Goal: Communication & Community: Answer question/provide support

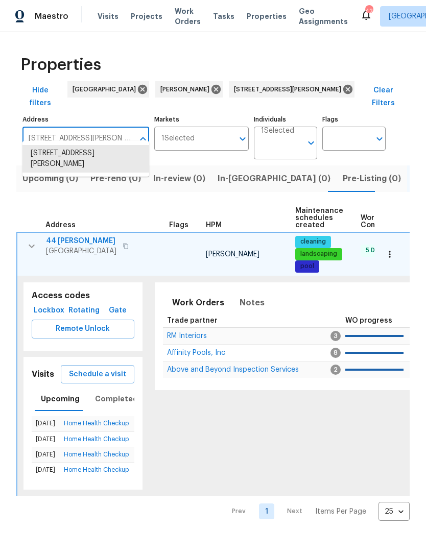
scroll to position [0, 130]
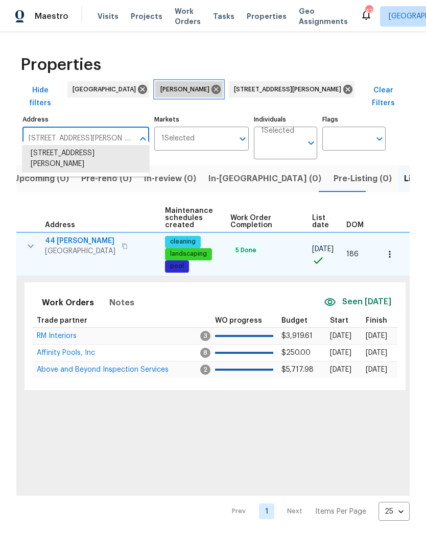
click at [211, 90] on icon at bounding box center [215, 89] width 9 height 9
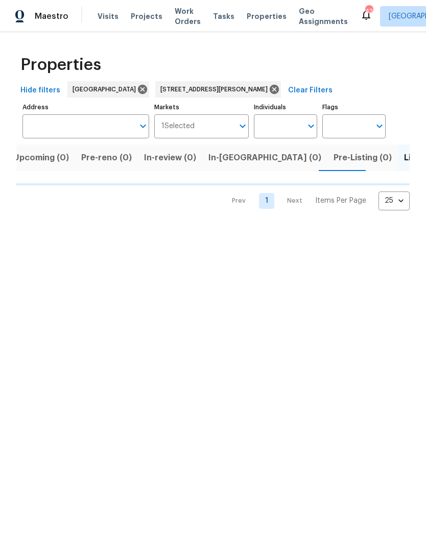
type input "44 Fendley Trce Newnan GA 30263"
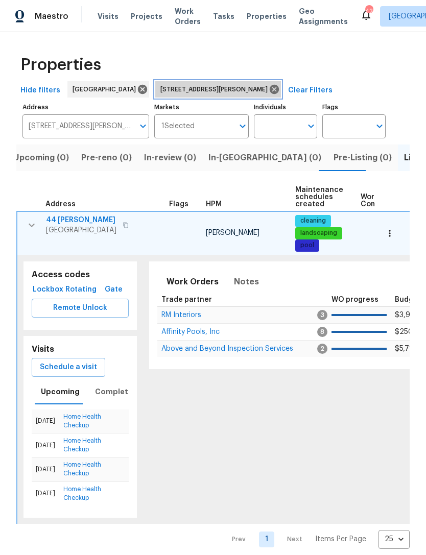
click at [216, 88] on span "44 Fendley Trce Newnan GA 30263" at bounding box center [215, 89] width 111 height 10
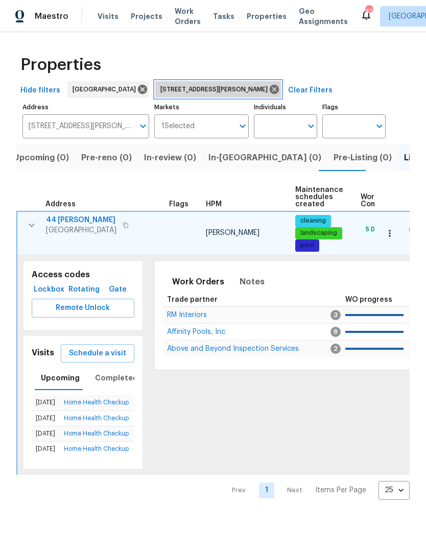
click at [268, 90] on icon at bounding box center [273, 89] width 11 height 11
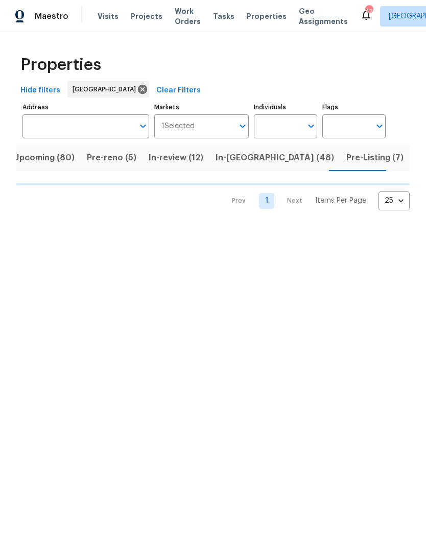
click at [236, 125] on button "Open" at bounding box center [242, 126] width 14 height 14
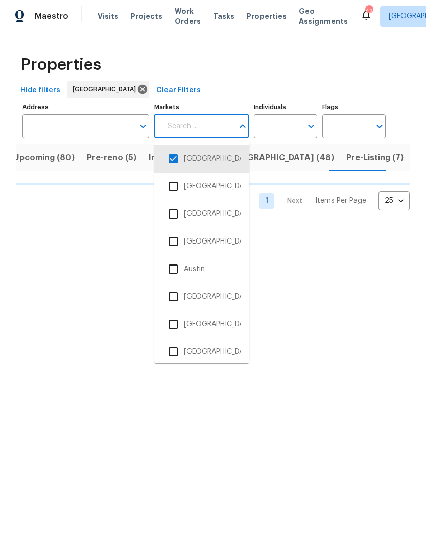
click at [308, 121] on icon "Open" at bounding box center [311, 126] width 12 height 12
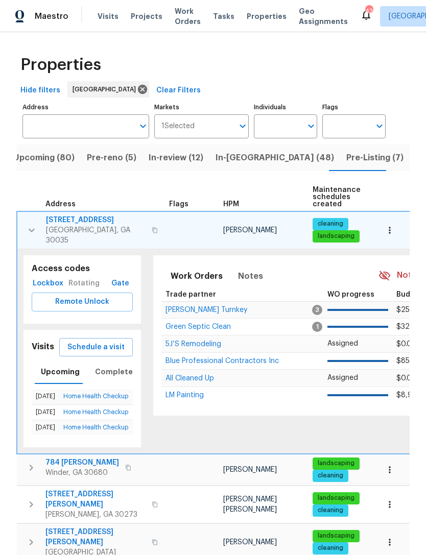
click at [283, 453] on div "Work Orders Notes Not seen today Mark Seen Trade partner WO progress Budget Sta…" at bounding box center [341, 351] width 389 height 204
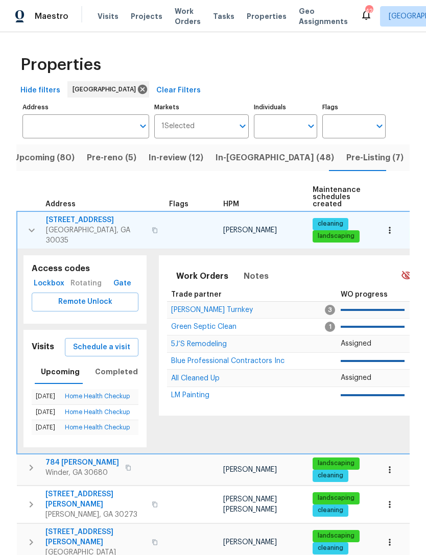
click at [305, 121] on icon "Open" at bounding box center [311, 126] width 12 height 12
type input "Jaydon"
click at [275, 158] on input "checkbox" at bounding box center [272, 158] width 21 height 21
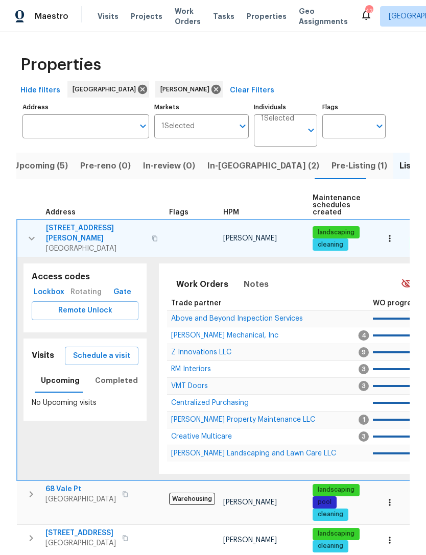
click at [104, 118] on input "Address" at bounding box center [77, 126] width 111 height 24
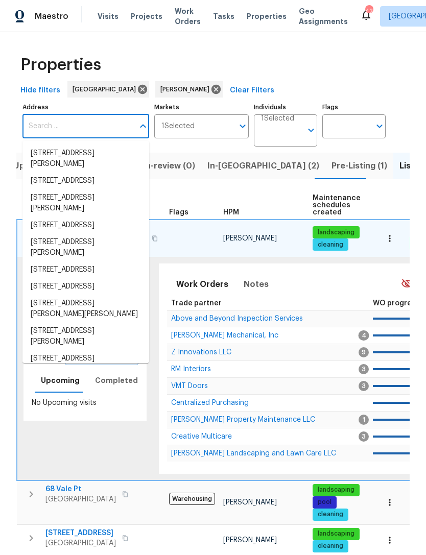
click at [252, 192] on th "HPM" at bounding box center [263, 205] width 89 height 28
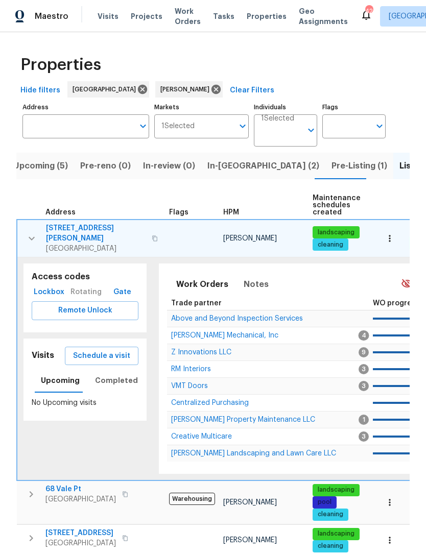
click at [222, 168] on span "In-reno (2)" at bounding box center [263, 166] width 112 height 14
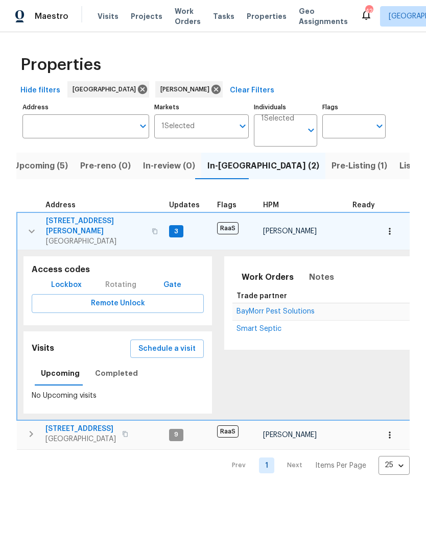
click at [31, 230] on icon "button" at bounding box center [32, 231] width 12 height 12
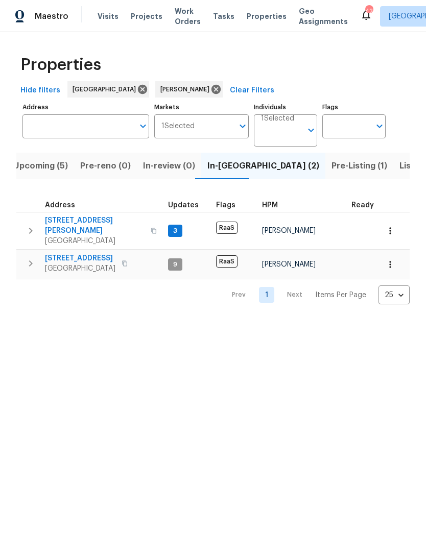
click at [33, 258] on icon "button" at bounding box center [30, 263] width 12 height 12
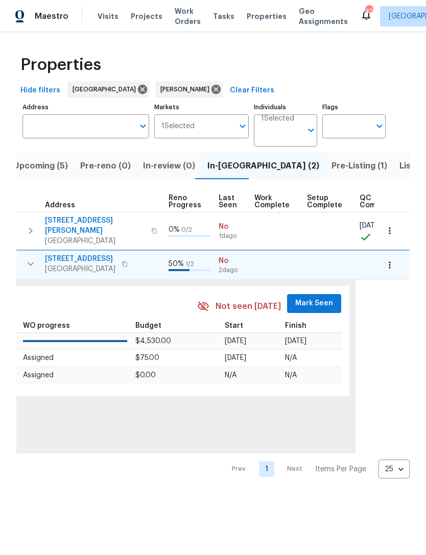
scroll to position [0, 466]
click at [313, 297] on span "Mark Seen" at bounding box center [313, 303] width 38 height 13
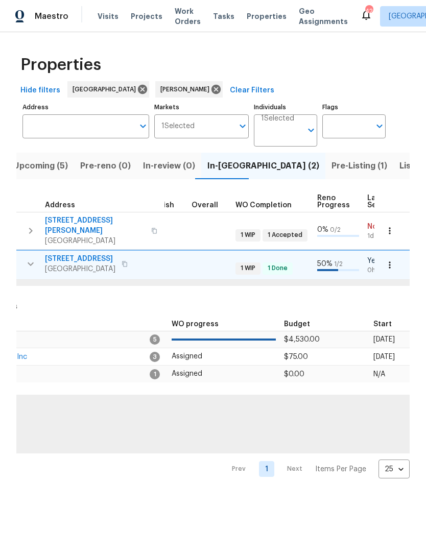
scroll to position [0, 99]
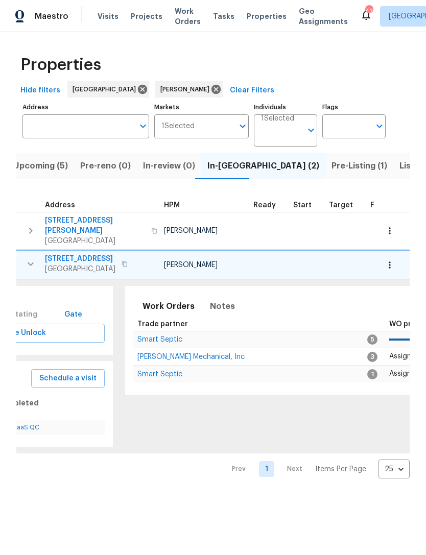
click at [158, 336] on span "Smart Septic" at bounding box center [159, 339] width 45 height 7
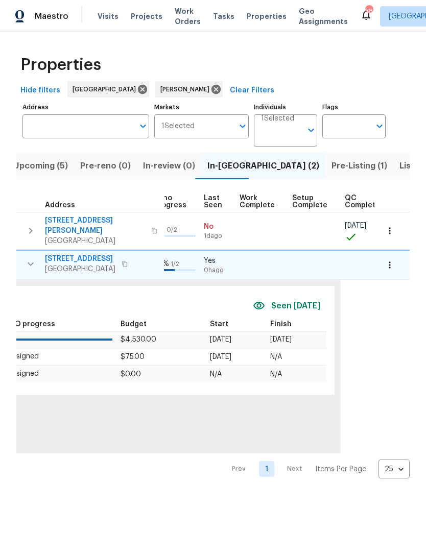
scroll to position [0, 479]
click at [392, 260] on icon "button" at bounding box center [389, 265] width 10 height 10
click at [320, 345] on div at bounding box center [213, 277] width 426 height 555
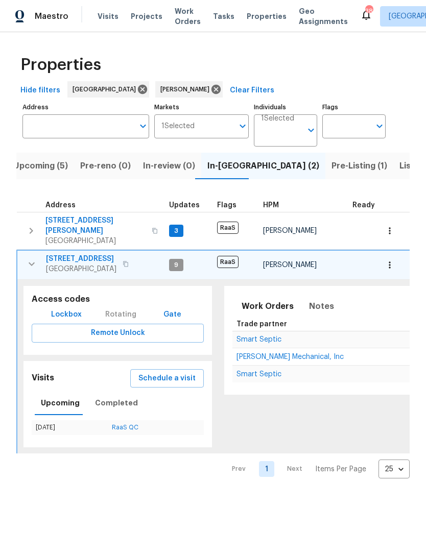
scroll to position [0, 0]
click at [29, 228] on icon "button" at bounding box center [31, 231] width 12 height 12
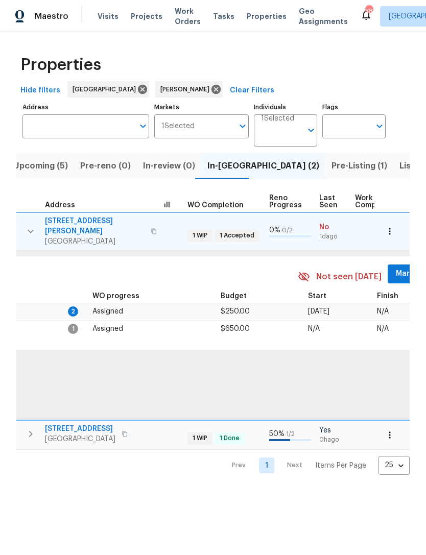
scroll to position [0, 380]
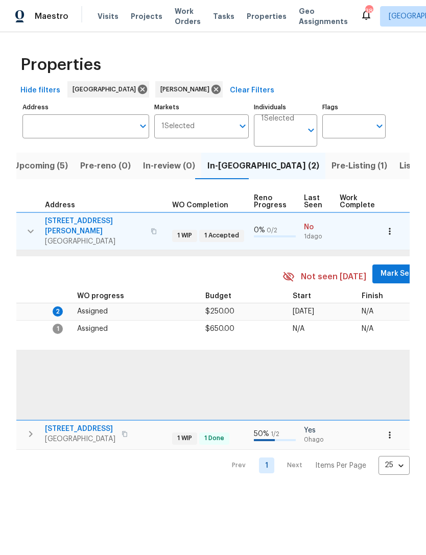
click at [381, 267] on span "Mark Seen" at bounding box center [399, 273] width 38 height 13
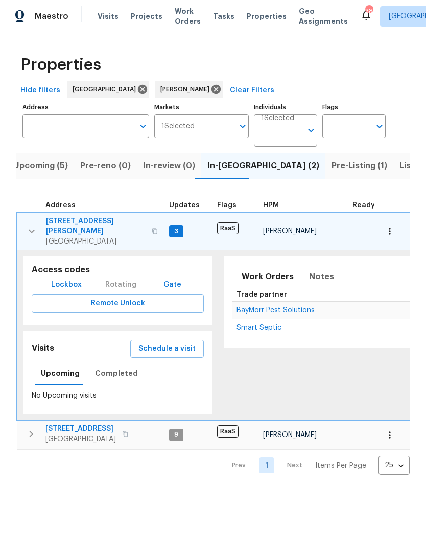
scroll to position [0, 0]
click at [282, 307] on span "BayMorr Pest Solutions" at bounding box center [275, 310] width 78 height 7
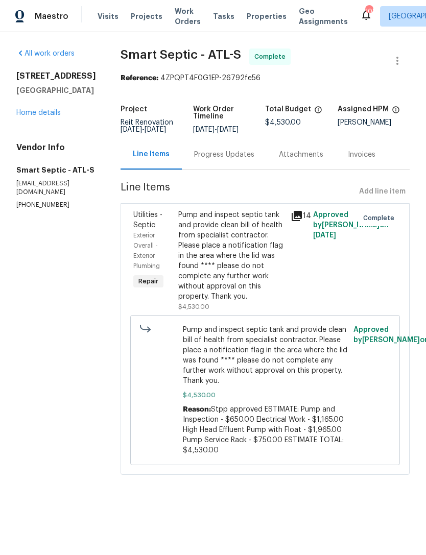
click at [223, 160] on div "Progress Updates" at bounding box center [224, 155] width 60 height 10
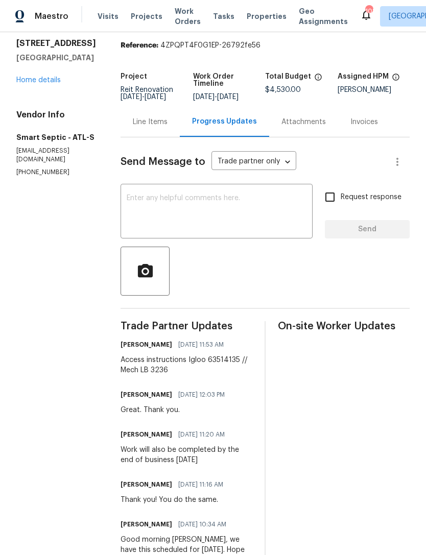
scroll to position [32, 0]
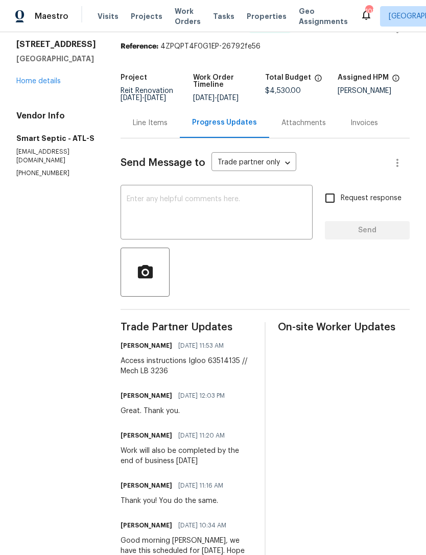
click at [46, 85] on link "Home details" at bounding box center [38, 81] width 44 height 7
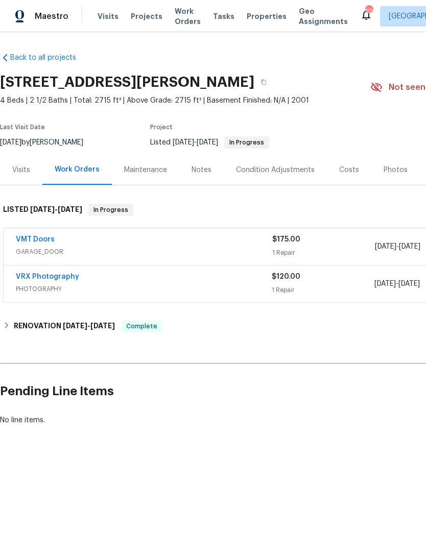
click at [45, 236] on link "VMT Doors" at bounding box center [35, 239] width 39 height 7
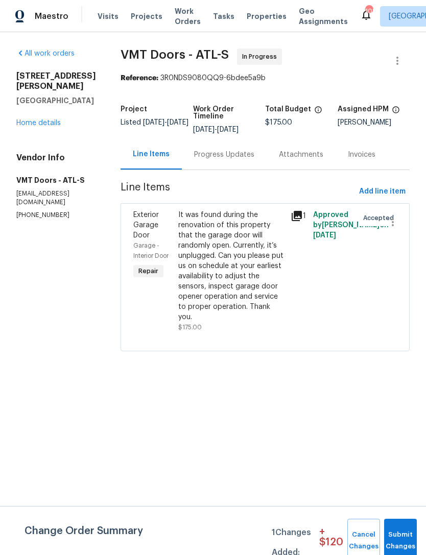
click at [220, 154] on div "Progress Updates" at bounding box center [224, 155] width 60 height 10
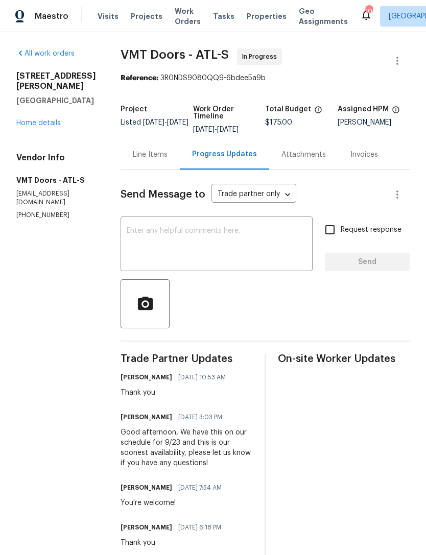
click at [236, 228] on textarea at bounding box center [217, 245] width 180 height 36
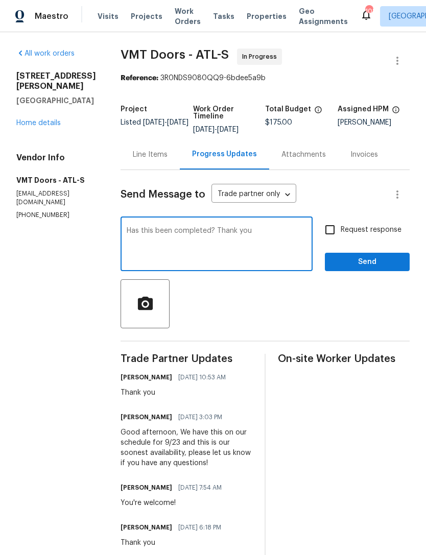
type textarea "Has this been completed? Thank you"
click at [366, 260] on span "Send" at bounding box center [367, 262] width 68 height 13
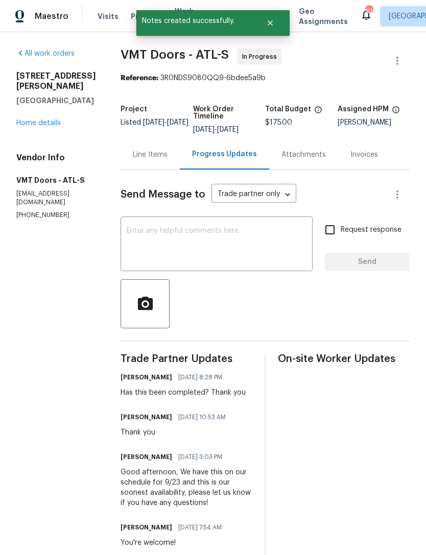
click at [52, 119] on link "Home details" at bounding box center [38, 122] width 44 height 7
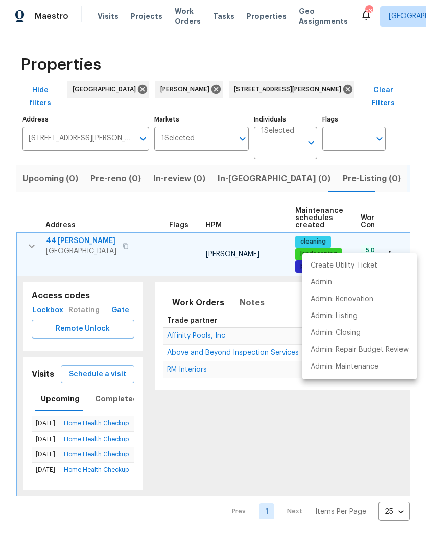
scroll to position [0, 130]
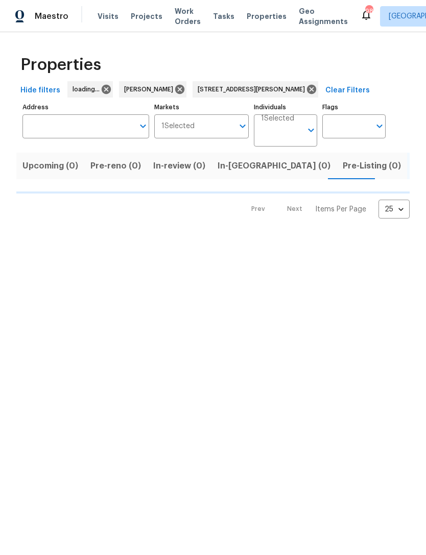
type input "[STREET_ADDRESS][PERSON_NAME]"
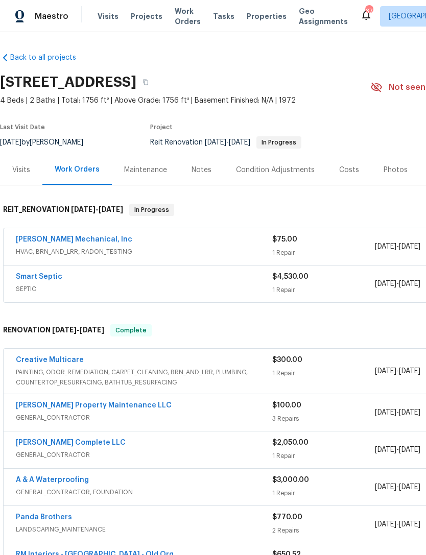
click at [37, 277] on link "Smart Septic" at bounding box center [39, 276] width 46 height 7
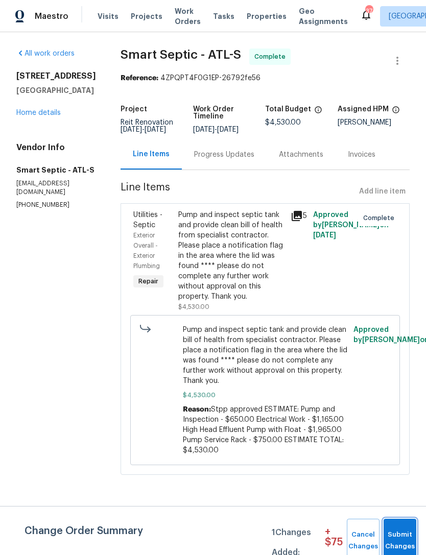
click at [396, 525] on button "Submit Changes" at bounding box center [399, 540] width 33 height 44
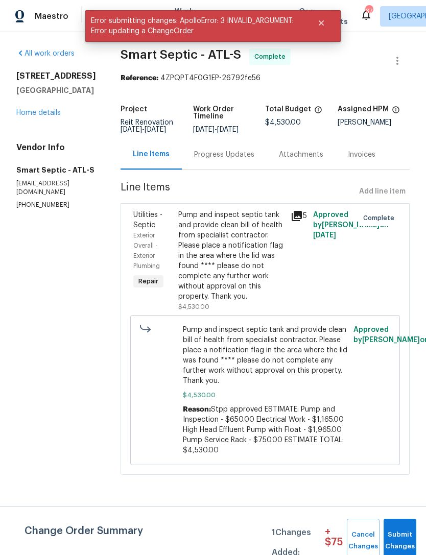
click at [233, 157] on div "Progress Updates" at bounding box center [224, 155] width 60 height 10
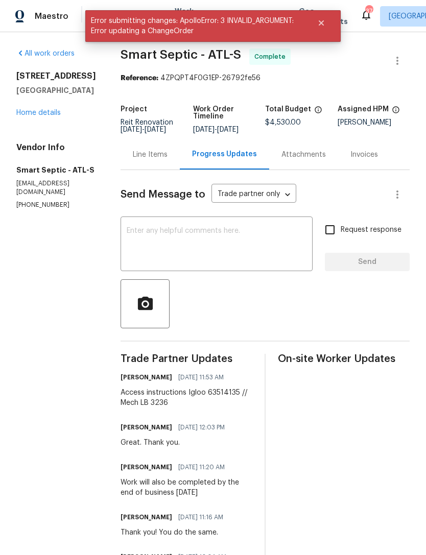
click at [251, 248] on textarea at bounding box center [217, 245] width 180 height 36
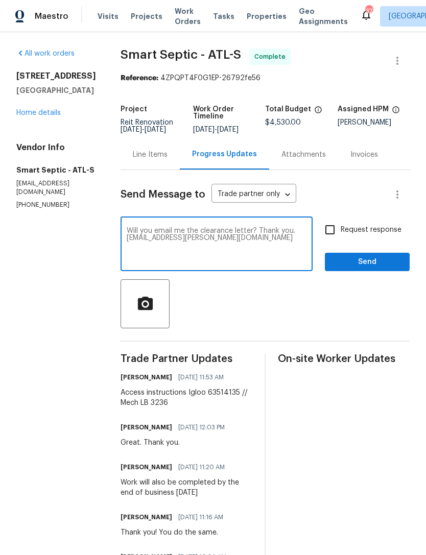
type textarea "Will you email me the clearance letter? Thank you. Jaydon.entrekin@opendoor.com"
click at [284, 303] on div at bounding box center [264, 303] width 289 height 49
click at [332, 239] on input "Request response" at bounding box center [329, 229] width 21 height 21
checkbox input "true"
click at [353, 268] on span "Send" at bounding box center [367, 262] width 68 height 13
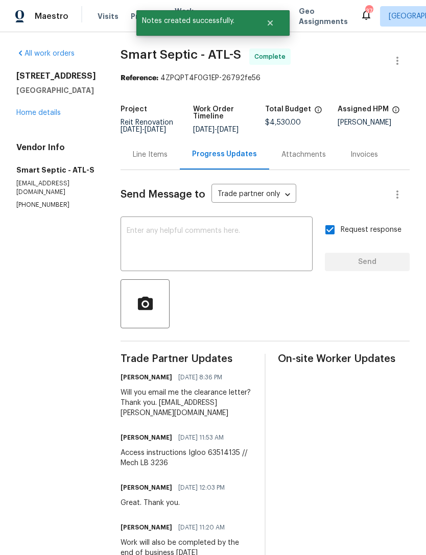
click at [48, 116] on link "Home details" at bounding box center [38, 112] width 44 height 7
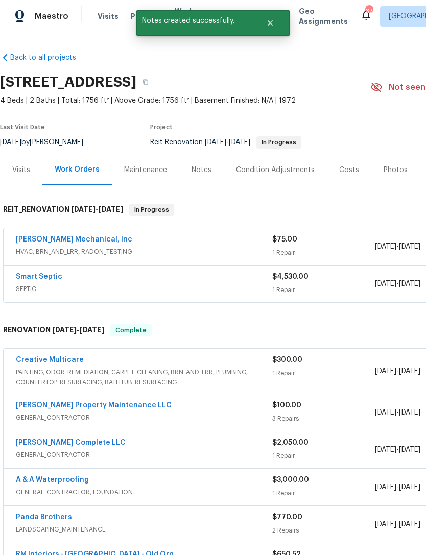
click at [85, 237] on link "JH Martin Mechanical, Inc" at bounding box center [74, 239] width 116 height 7
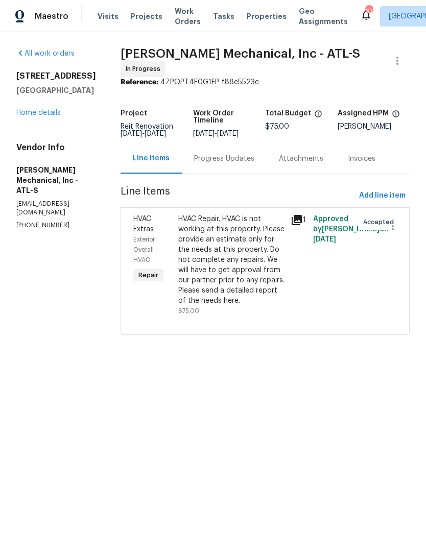
click at [243, 164] on div "Progress Updates" at bounding box center [224, 159] width 60 height 10
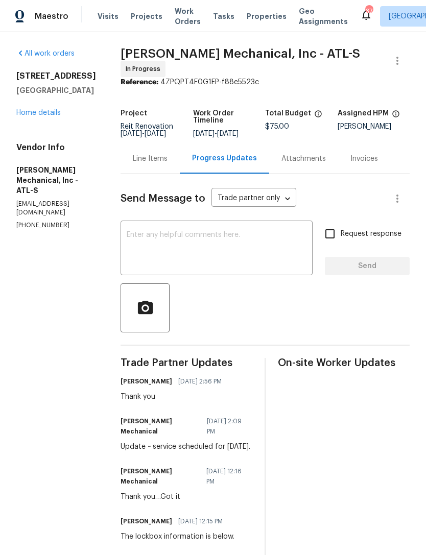
click at [233, 243] on textarea at bounding box center [217, 249] width 180 height 36
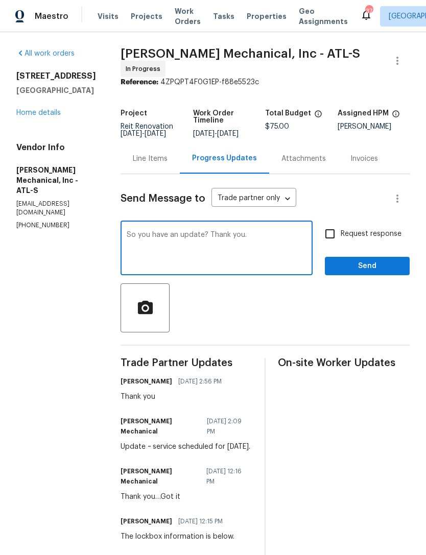
type textarea "So you have an update? Thank you."
click at [362, 271] on span "Send" at bounding box center [367, 266] width 68 height 13
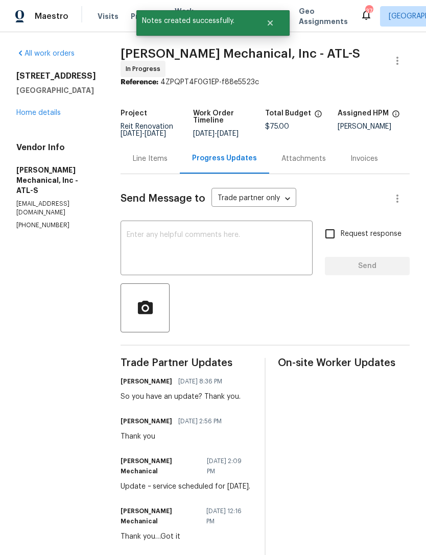
click at [254, 257] on textarea at bounding box center [217, 249] width 180 height 36
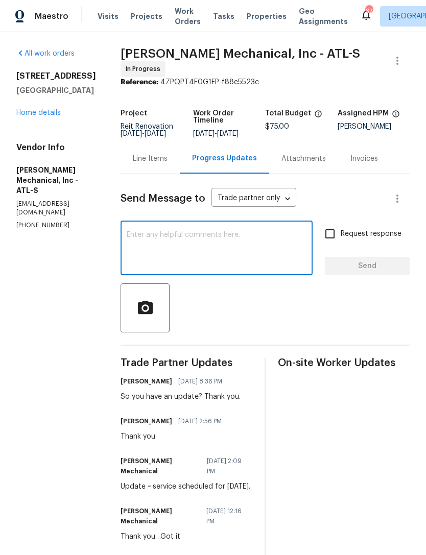
click at [280, 330] on div at bounding box center [264, 307] width 289 height 49
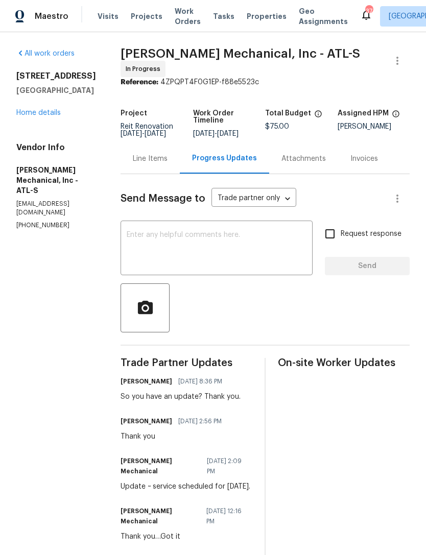
click at [243, 264] on textarea at bounding box center [217, 249] width 180 height 36
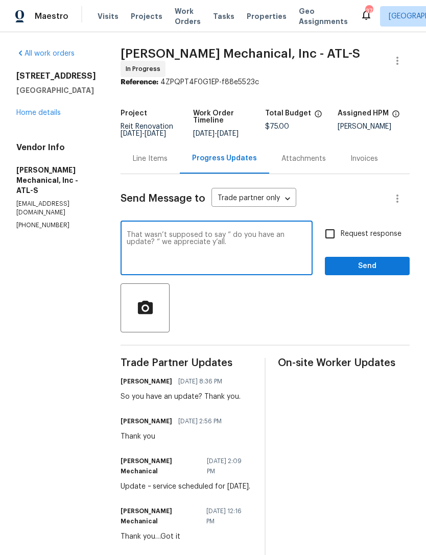
type textarea "That wasn’t supposed to say “ do you have an update? “ we appreciate y’all."
click at [280, 308] on div at bounding box center [264, 307] width 289 height 49
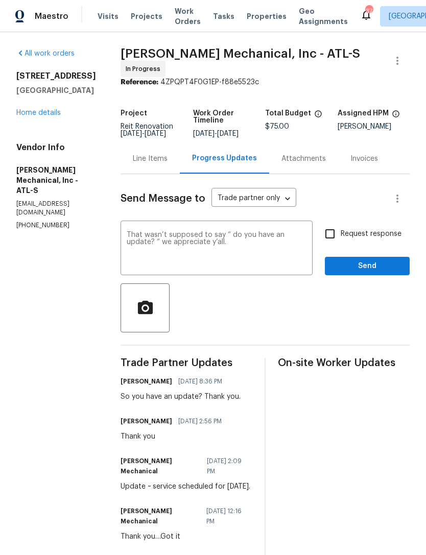
click at [331, 235] on input "Request response" at bounding box center [329, 233] width 21 height 21
checkbox input "true"
click at [181, 237] on textarea "That wasn’t supposed to say “ do you have an update? “ we appreciate y’all." at bounding box center [217, 249] width 180 height 36
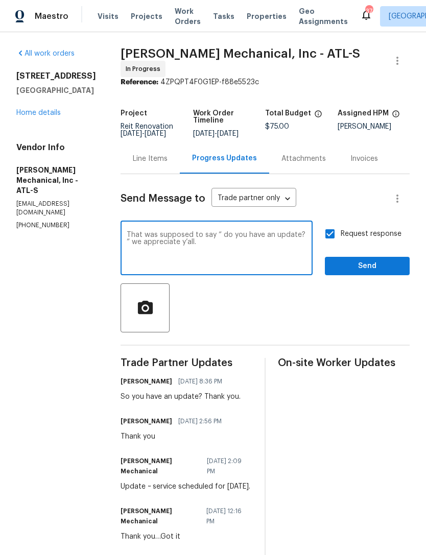
click at [268, 259] on textarea "That was supposed to say “ do you have an update? “ we appreciate y’all." at bounding box center [217, 249] width 180 height 36
type textarea "That was supposed to say “ do you have an update? “ we appreciate y’all."
click at [357, 266] on span "Send" at bounding box center [367, 266] width 68 height 13
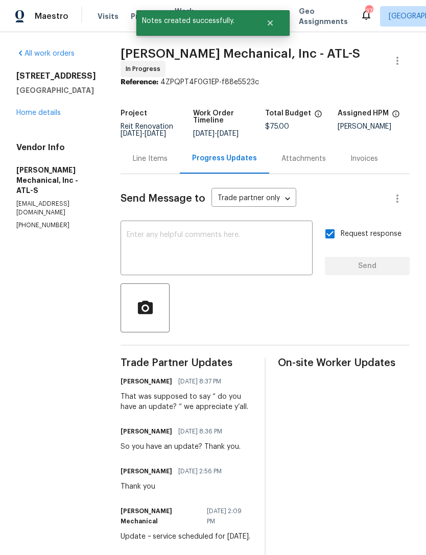
click at [52, 114] on link "Home details" at bounding box center [38, 112] width 44 height 7
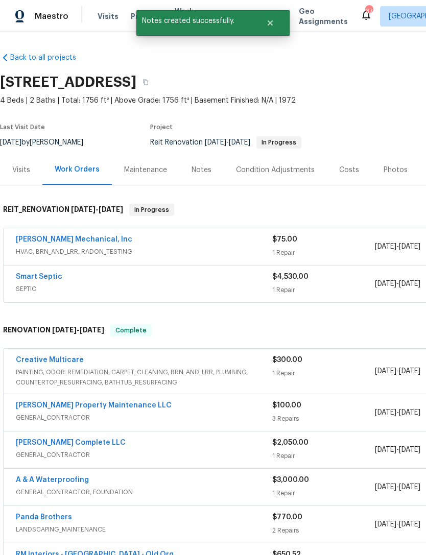
click at [201, 172] on div "Notes" at bounding box center [201, 170] width 20 height 10
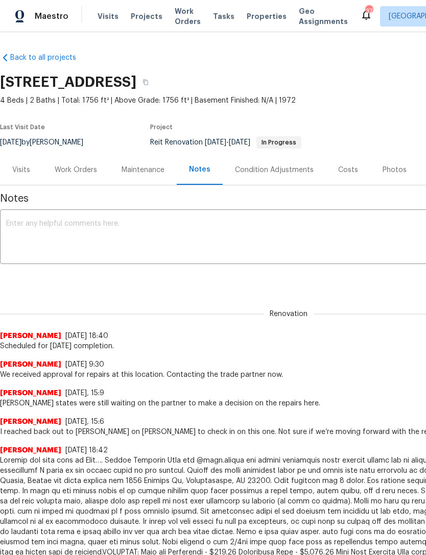
click at [163, 232] on textarea at bounding box center [288, 238] width 564 height 36
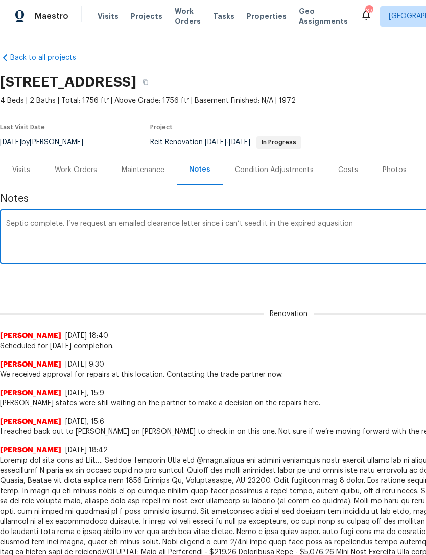
click at [333, 226] on textarea "Septic complete. I’ve request an emailed clearance letter since i can’t seed it…" at bounding box center [288, 238] width 564 height 36
click at [222, 222] on textarea "Septic complete. I’ve request an emailed clearance letter since i can’t seed it…" at bounding box center [288, 238] width 564 height 36
click at [250, 221] on textarea "Septic complete. I’ve request an emailed clearance letter since I can’t seed it…" at bounding box center [288, 238] width 564 height 36
click at [356, 244] on textarea "Septic complete. I’ve request an emailed clearance letter since I can’t see it …" at bounding box center [288, 238] width 564 height 36
click at [349, 242] on textarea "Septic complete. I’ve request an emailed clearance letter since I can’t see it …" at bounding box center [288, 238] width 564 height 36
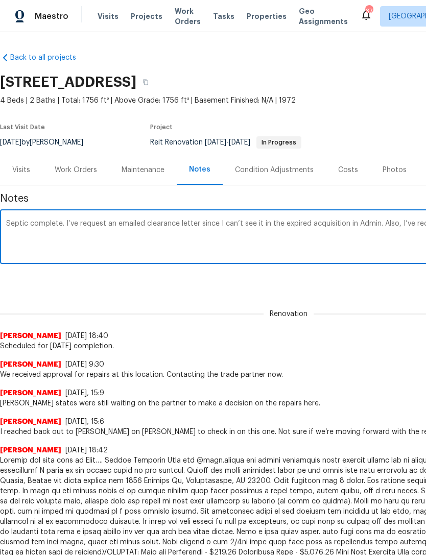
scroll to position [0, 151]
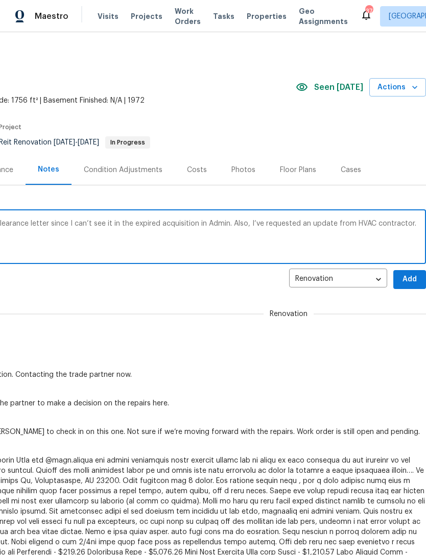
type textarea "Septic complete. I’ve request an emailed clearance letter since I can’t see it …"
click at [410, 277] on span "Add" at bounding box center [409, 279] width 16 height 13
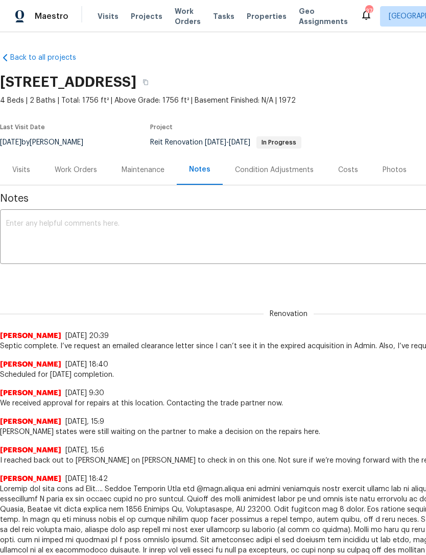
scroll to position [0, 0]
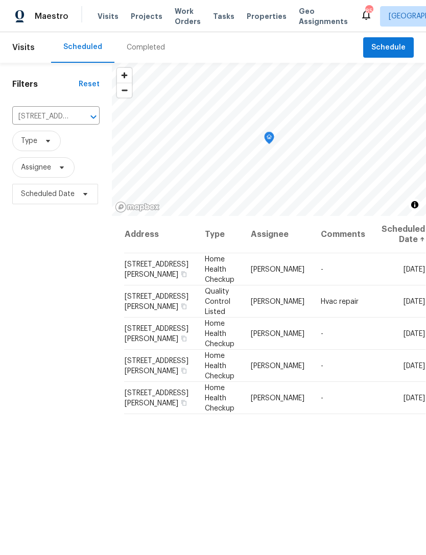
scroll to position [33, 0]
click at [65, 109] on input "[STREET_ADDRESS][PERSON_NAME]" at bounding box center [41, 117] width 59 height 16
type input "2761"
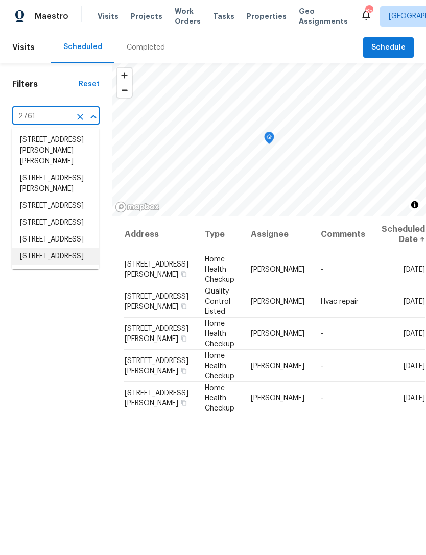
click at [58, 265] on li "[STREET_ADDRESS]" at bounding box center [55, 256] width 87 height 17
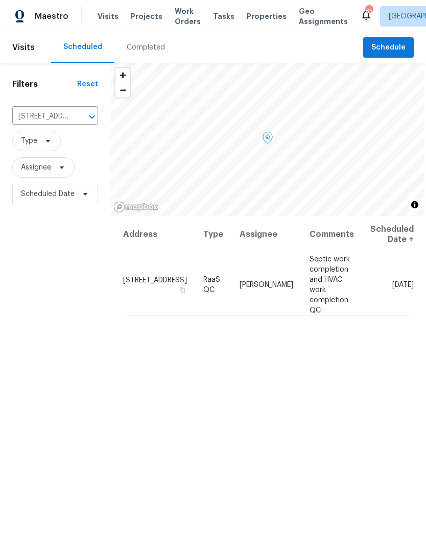
click at [0, 0] on icon at bounding box center [0, 0] width 0 height 0
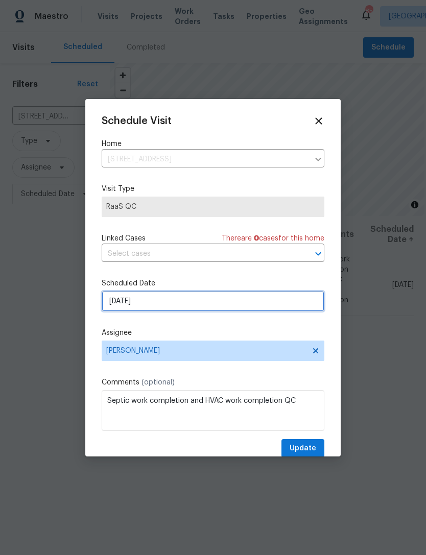
click at [203, 304] on input "[DATE]" at bounding box center [213, 301] width 222 height 20
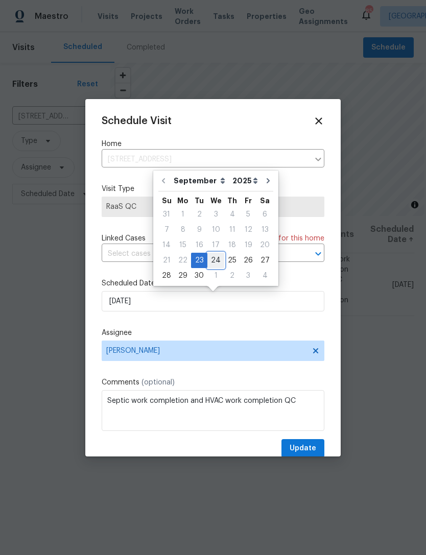
click at [216, 260] on div "24" at bounding box center [215, 260] width 17 height 14
type input "9/24/2025"
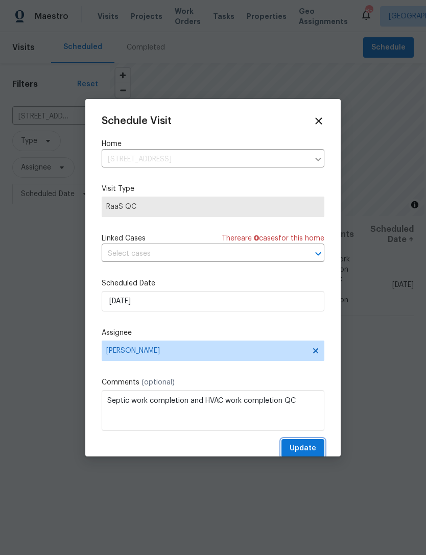
click at [305, 455] on span "Update" at bounding box center [302, 448] width 27 height 13
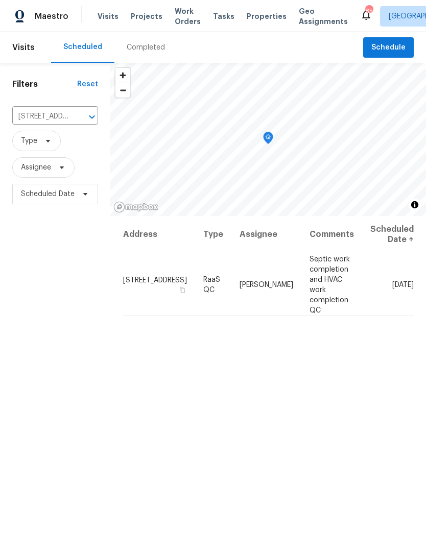
click at [65, 121] on input "[STREET_ADDRESS]" at bounding box center [40, 117] width 57 height 16
type input "545 z"
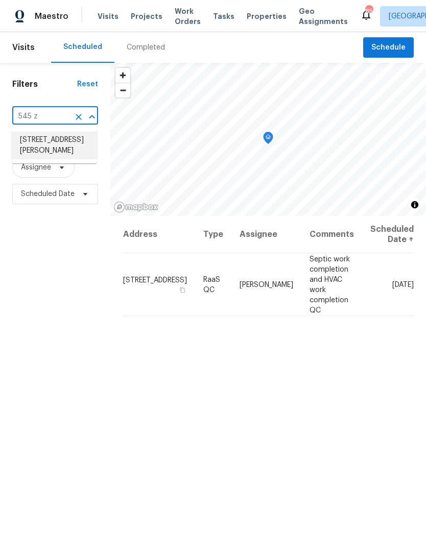
click at [52, 156] on li "545 Zoie Ln, Palmetto, GA 30268" at bounding box center [54, 146] width 85 height 28
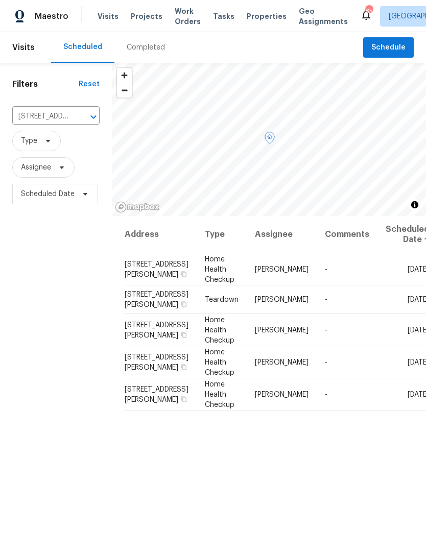
click at [0, 0] on icon at bounding box center [0, 0] width 0 height 0
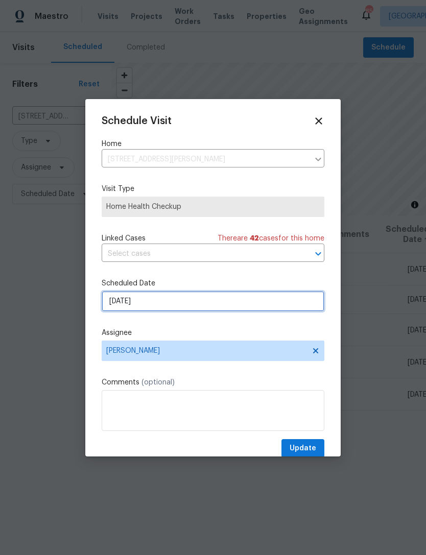
click at [214, 307] on input "[DATE]" at bounding box center [213, 301] width 222 height 20
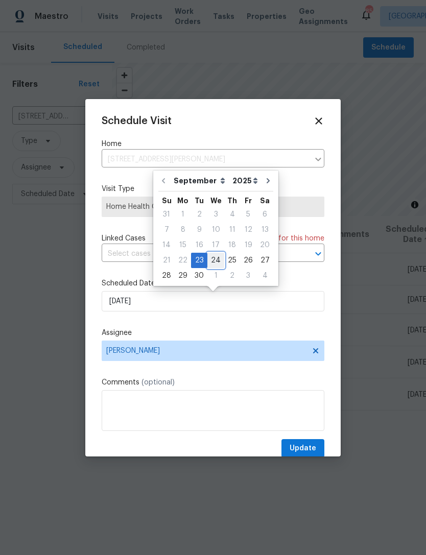
click at [217, 262] on div "24" at bounding box center [215, 260] width 17 height 14
type input "9/24/2025"
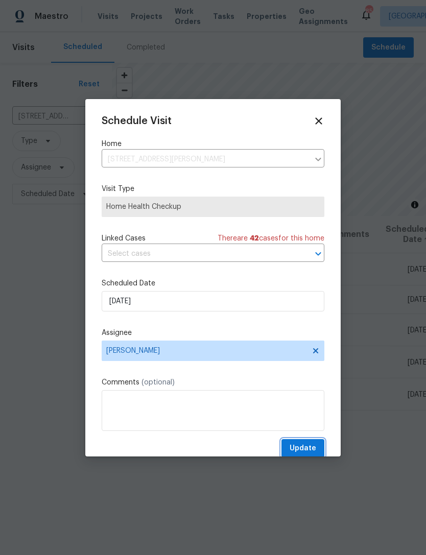
click at [307, 442] on button "Update" at bounding box center [302, 448] width 43 height 19
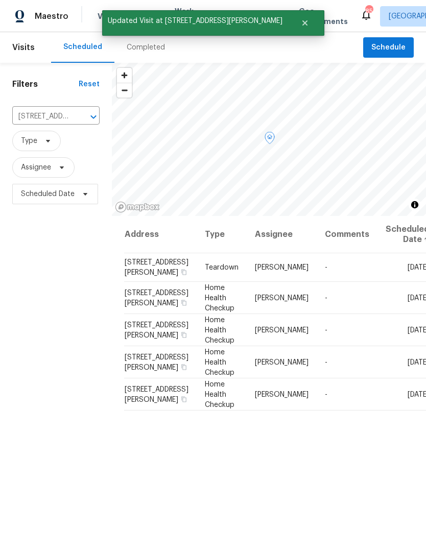
click at [0, 0] on icon at bounding box center [0, 0] width 0 height 0
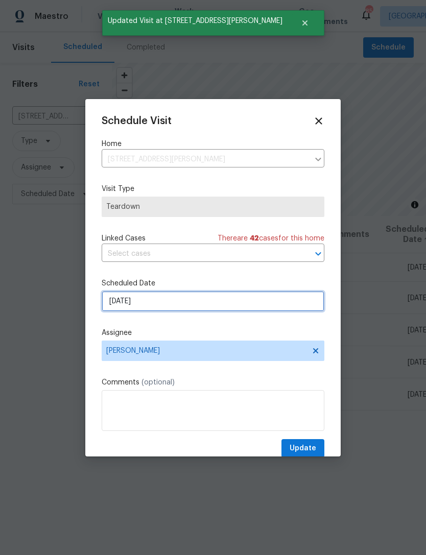
click at [203, 306] on input "9/23/2025" at bounding box center [213, 301] width 222 height 20
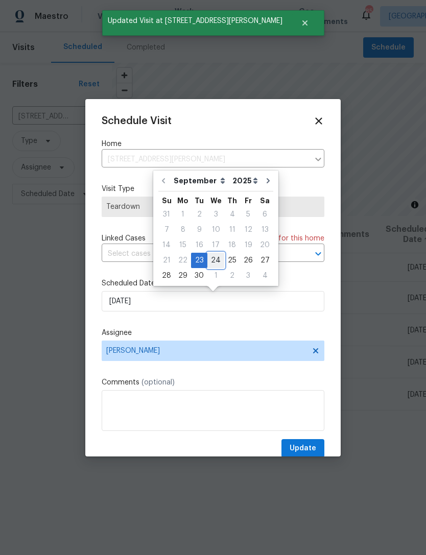
click at [217, 259] on div "24" at bounding box center [215, 260] width 17 height 14
type input "[DATE]"
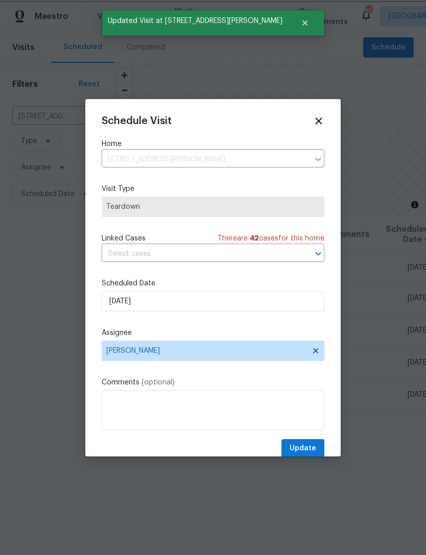
click at [307, 443] on button "Update" at bounding box center [302, 448] width 43 height 19
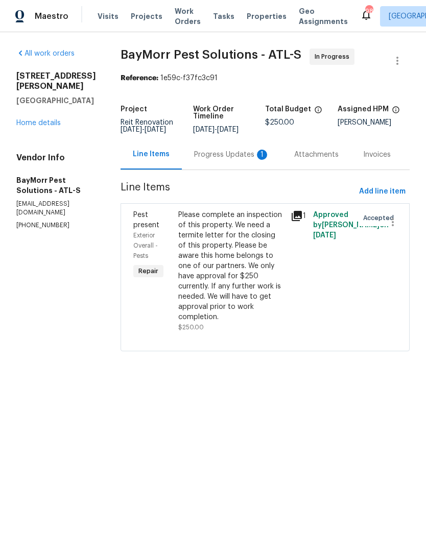
click at [238, 160] on div "Progress Updates 1" at bounding box center [232, 155] width 76 height 10
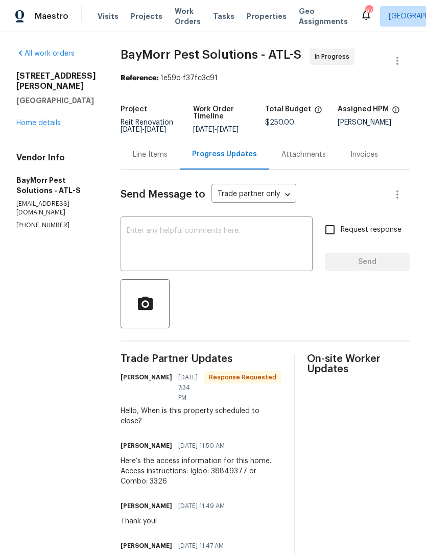
click at [234, 236] on textarea at bounding box center [217, 245] width 180 height 36
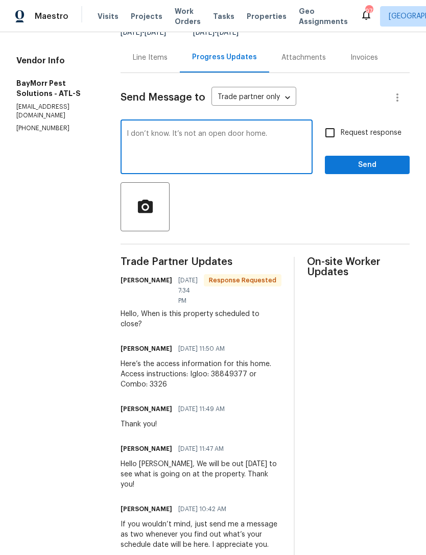
scroll to position [97, 0]
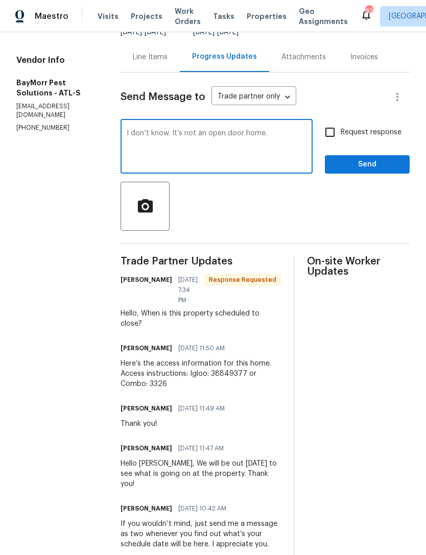
click at [217, 138] on textarea "I don’t know. It’s not an open door home." at bounding box center [217, 148] width 180 height 36
click at [263, 144] on textarea "I don’t know. It’s not an opendoor home." at bounding box center [217, 148] width 180 height 36
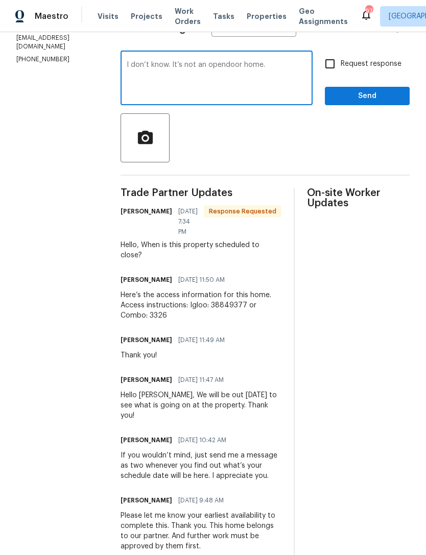
scroll to position [64, 0]
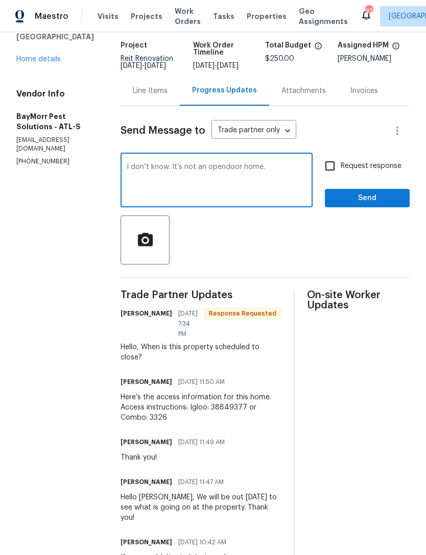
click at [272, 171] on textarea "I don’t know. It’s not an opendoor home." at bounding box center [217, 181] width 180 height 36
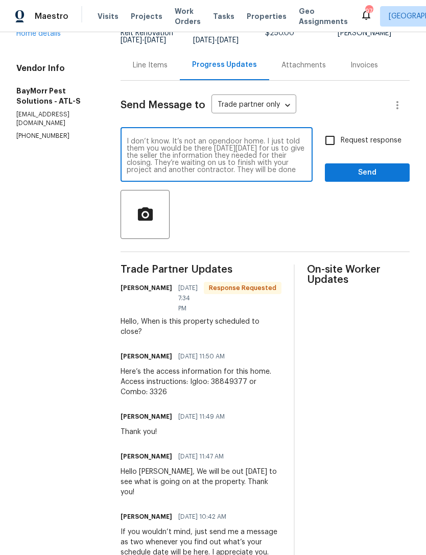
scroll to position [0, 0]
click at [217, 173] on textarea "I don’t know. It’s not an opendoor home. I just told them you would be there [D…" at bounding box center [217, 156] width 180 height 36
type textarea "I don’t know. It’s not an opendoor home. I just told them you would be there [D…"
click at [332, 149] on input "Request response" at bounding box center [329, 140] width 21 height 21
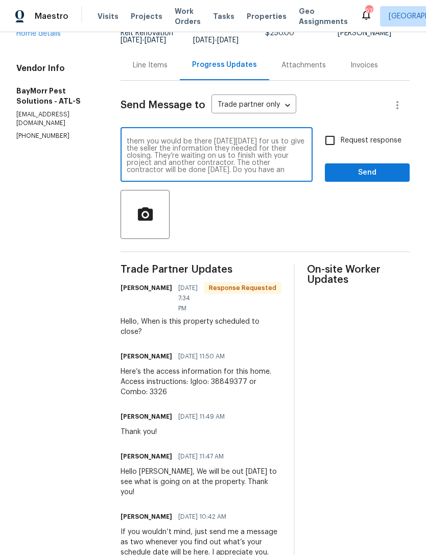
checkbox input "true"
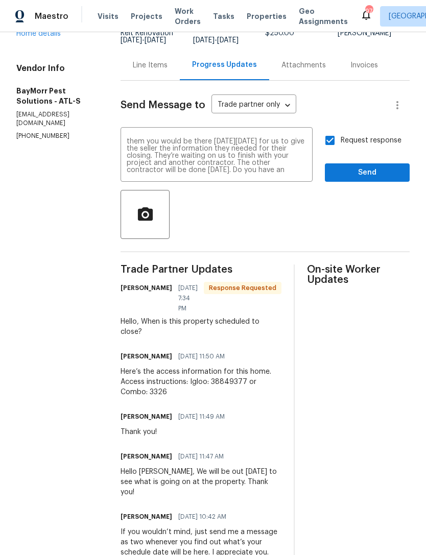
click at [360, 179] on span "Send" at bounding box center [367, 172] width 68 height 13
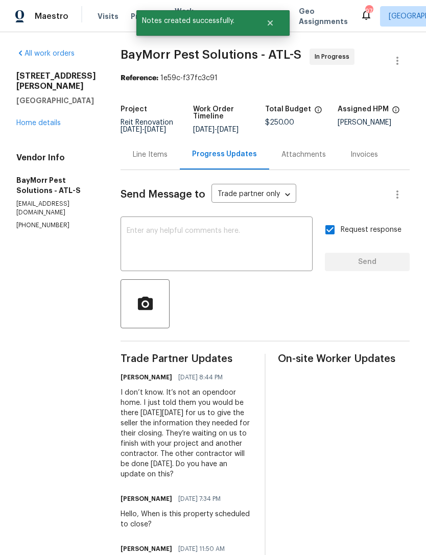
scroll to position [0, 0]
click at [57, 127] on link "Home details" at bounding box center [38, 122] width 44 height 7
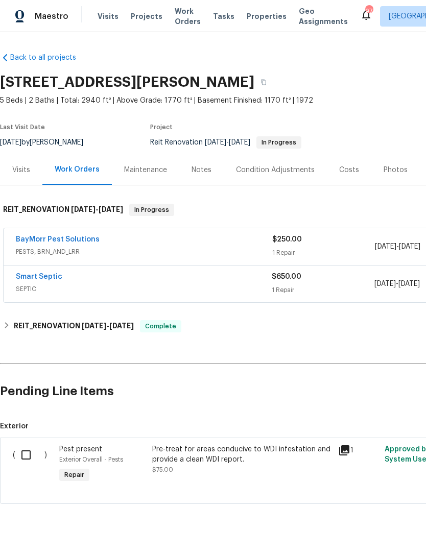
click at [46, 280] on link "Smart Septic" at bounding box center [39, 276] width 46 height 7
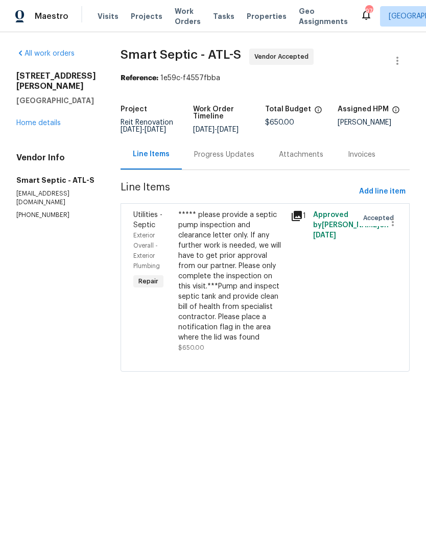
click at [227, 160] on div "Progress Updates" at bounding box center [224, 155] width 60 height 10
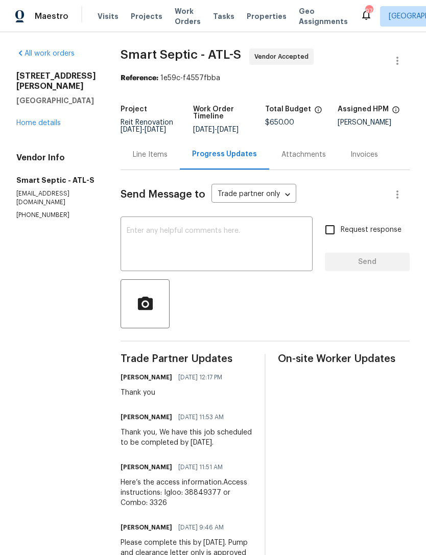
click at [240, 239] on textarea at bounding box center [217, 245] width 180 height 36
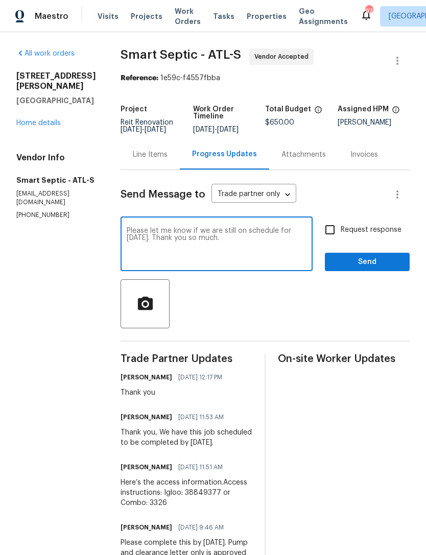
type textarea "Please let me know if we are still on schedule for [DATE]. Thank you so much."
click at [331, 238] on input "Request response" at bounding box center [329, 229] width 21 height 21
checkbox input "true"
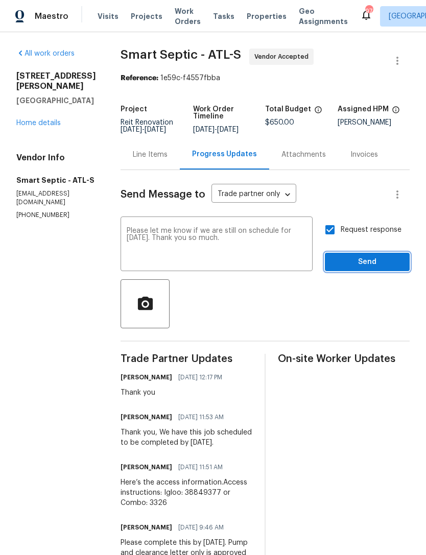
click at [352, 268] on span "Send" at bounding box center [367, 262] width 68 height 13
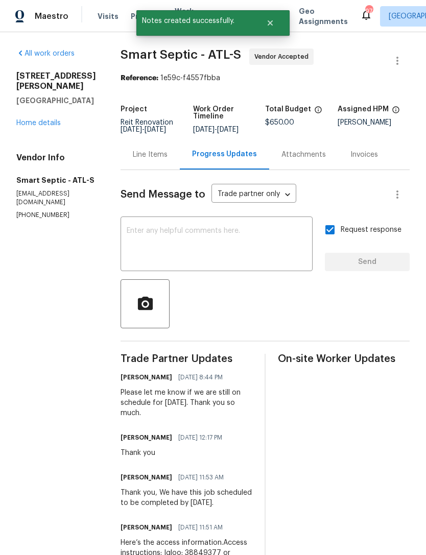
click at [44, 127] on link "Home details" at bounding box center [38, 122] width 44 height 7
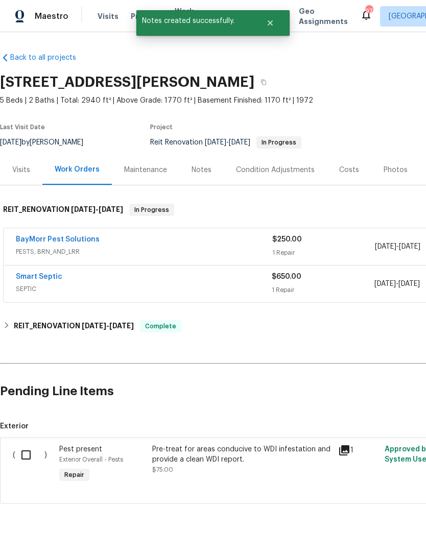
click at [212, 175] on div "Notes" at bounding box center [201, 170] width 44 height 30
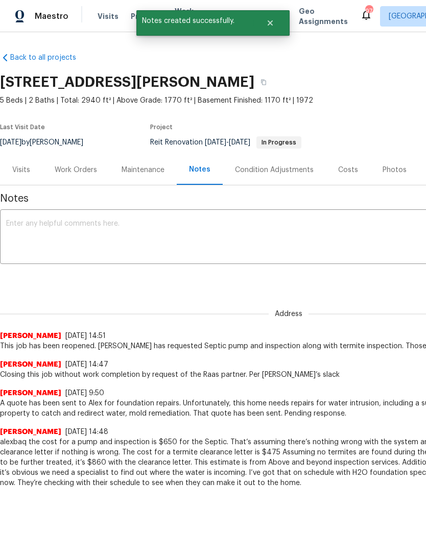
click at [247, 236] on textarea at bounding box center [288, 238] width 564 height 36
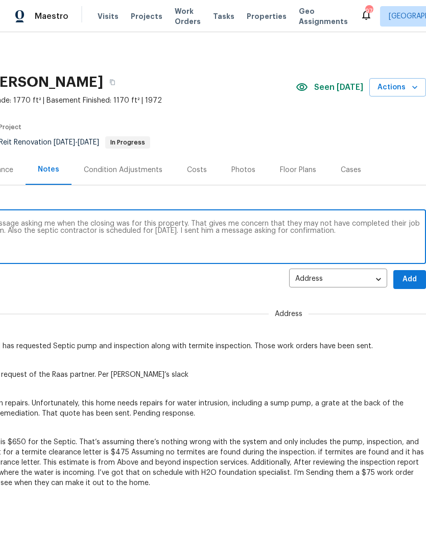
scroll to position [0, 151]
type textarea "The pest control contractor sent me a message asking me when the closing was fo…"
click at [404, 273] on span "Add" at bounding box center [409, 279] width 16 height 13
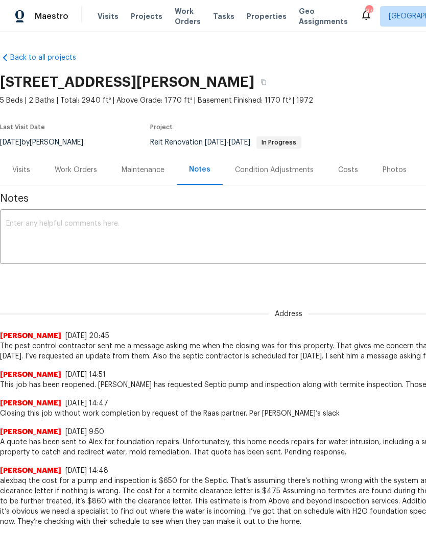
scroll to position [0, 0]
